Goal: Transaction & Acquisition: Purchase product/service

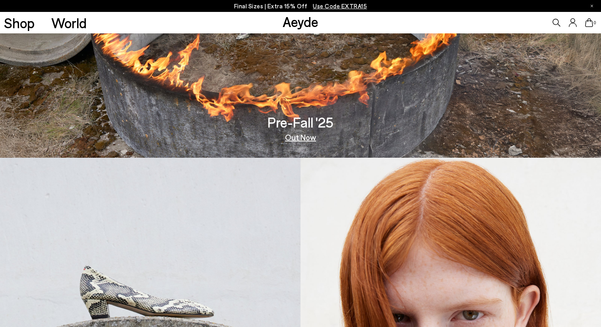
scroll to position [284, 0]
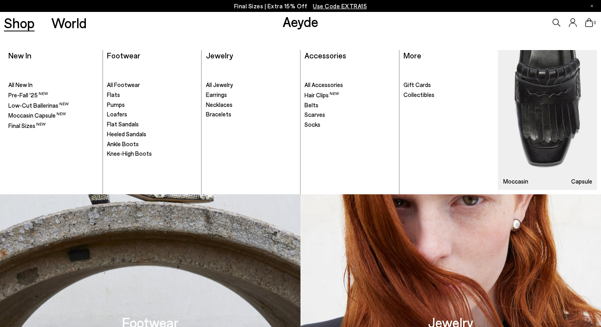
click at [34, 26] on link "Shop" at bounding box center [19, 23] width 31 height 14
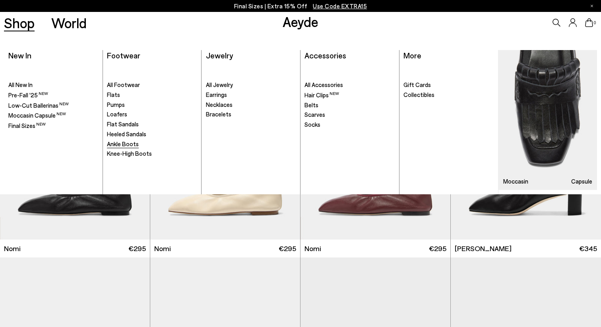
click at [134, 144] on span "Ankle Boots" at bounding box center [123, 143] width 32 height 7
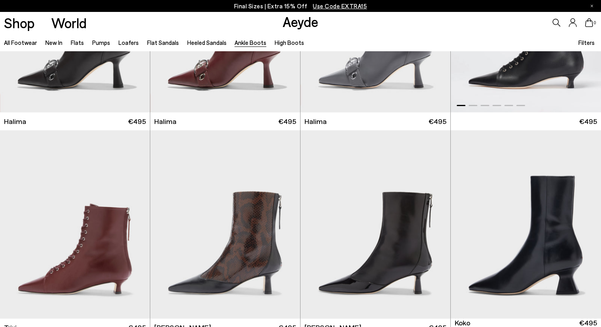
scroll to position [220, 0]
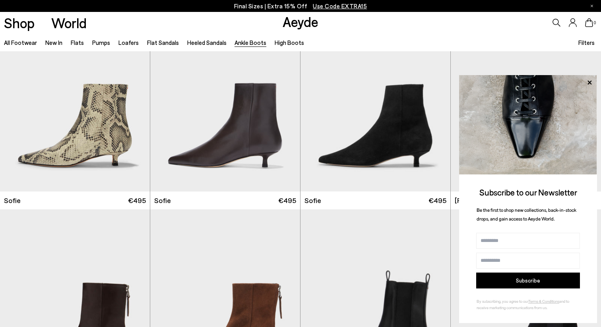
scroll to position [798, 0]
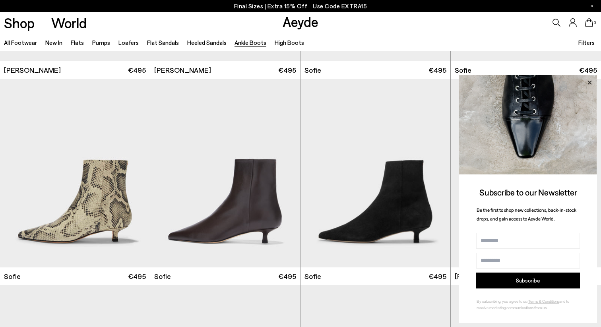
click at [588, 79] on icon at bounding box center [589, 83] width 10 height 10
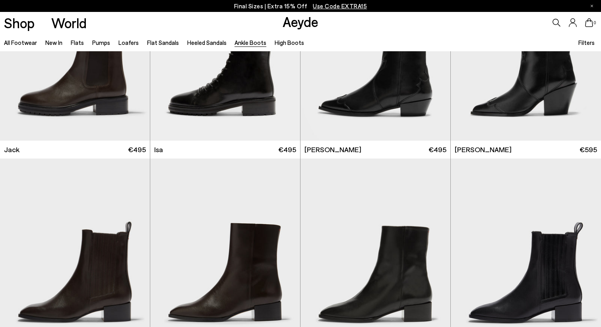
scroll to position [1529, 0]
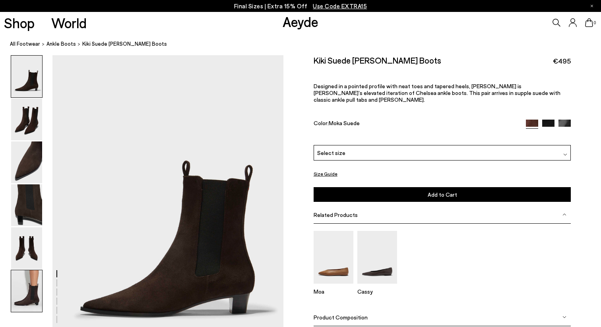
click at [17, 290] on img at bounding box center [26, 291] width 31 height 42
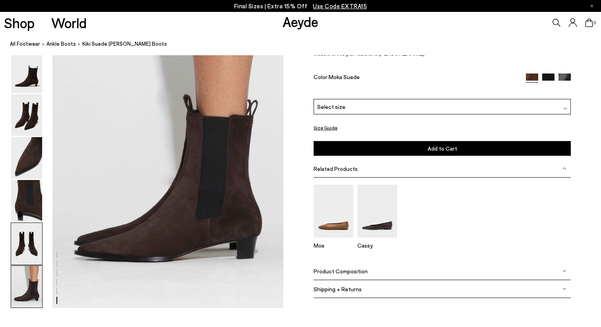
click at [21, 256] on img at bounding box center [26, 244] width 31 height 42
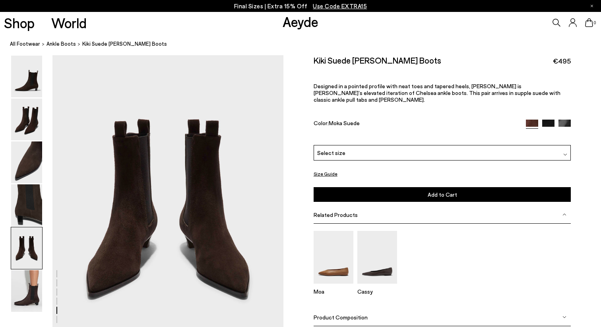
scroll to position [1238, 0]
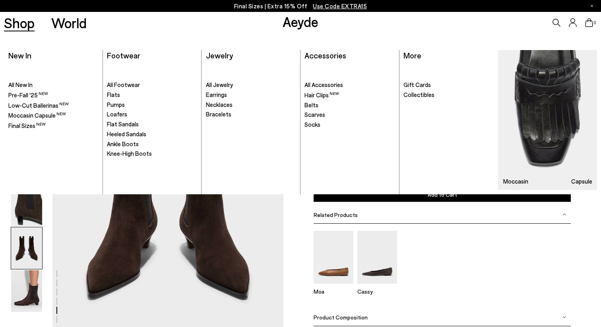
click at [23, 27] on link "Shop" at bounding box center [19, 23] width 31 height 14
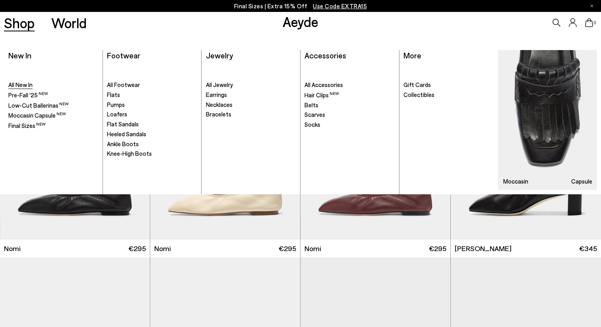
click at [21, 83] on span "All New In" at bounding box center [20, 84] width 24 height 7
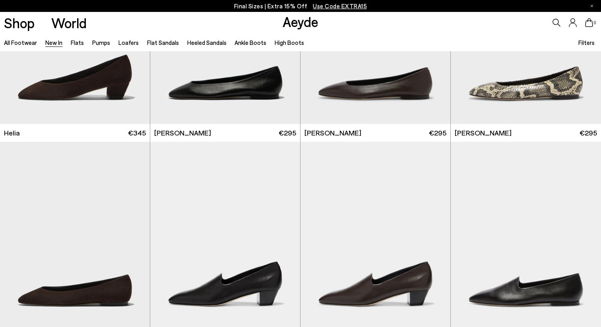
scroll to position [1048, 0]
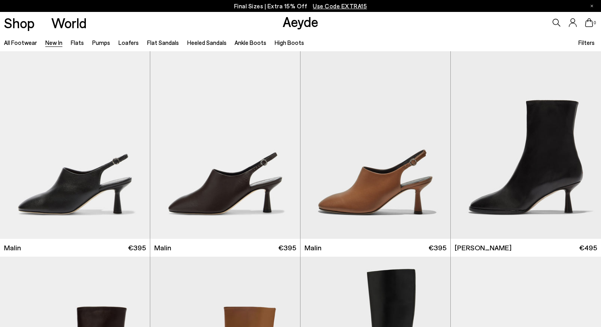
scroll to position [2159, 0]
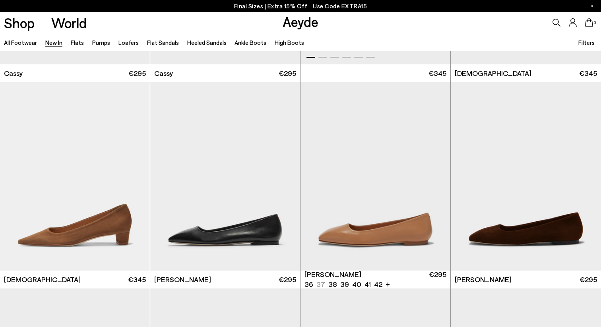
scroll to position [3547, 0]
